Goal: Information Seeking & Learning: Learn about a topic

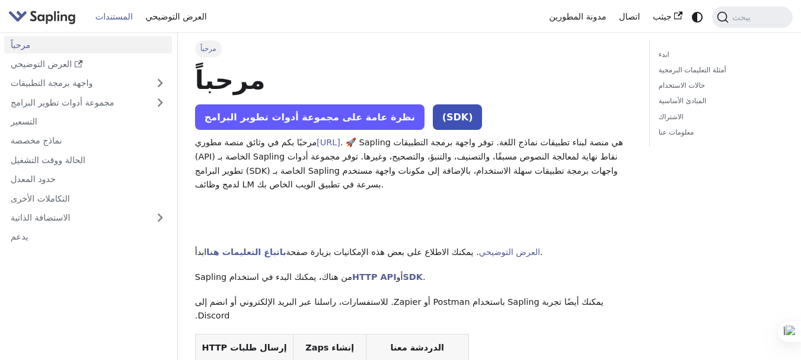
click at [246, 124] on link "نظرة عامة على مجموعة أدوات تطوير البرامج" at bounding box center [309, 116] width 229 height 25
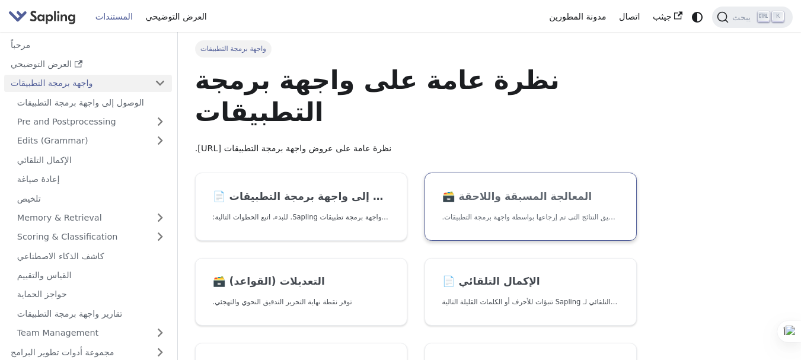
click at [504, 172] on link "🗃️ المعالجة المسبقة واللاحقة توفر نقاط نهاية المعالجة المسبقة واللاحقة أدوات لإ…" at bounding box center [530, 206] width 212 height 68
